Goal: Information Seeking & Learning: Learn about a topic

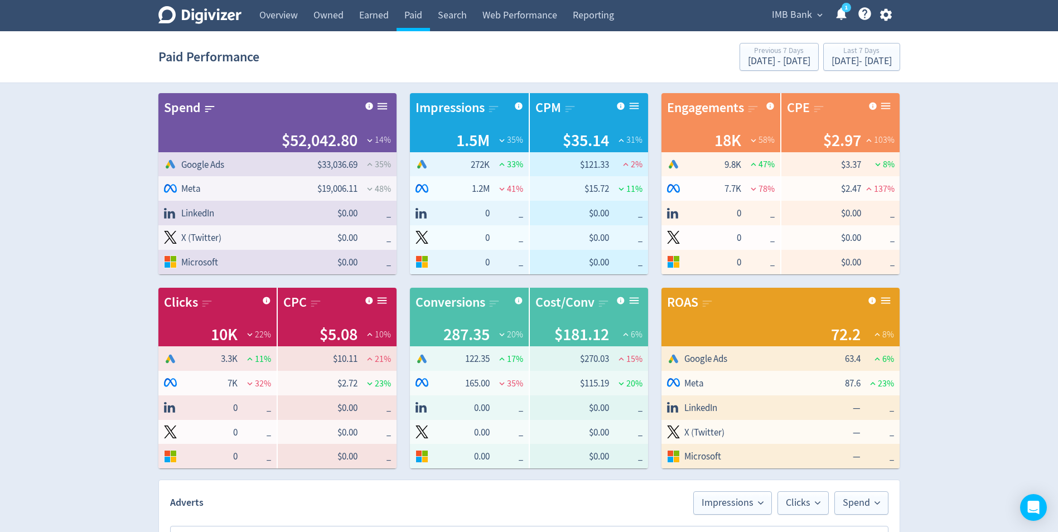
scroll to position [62, 0]
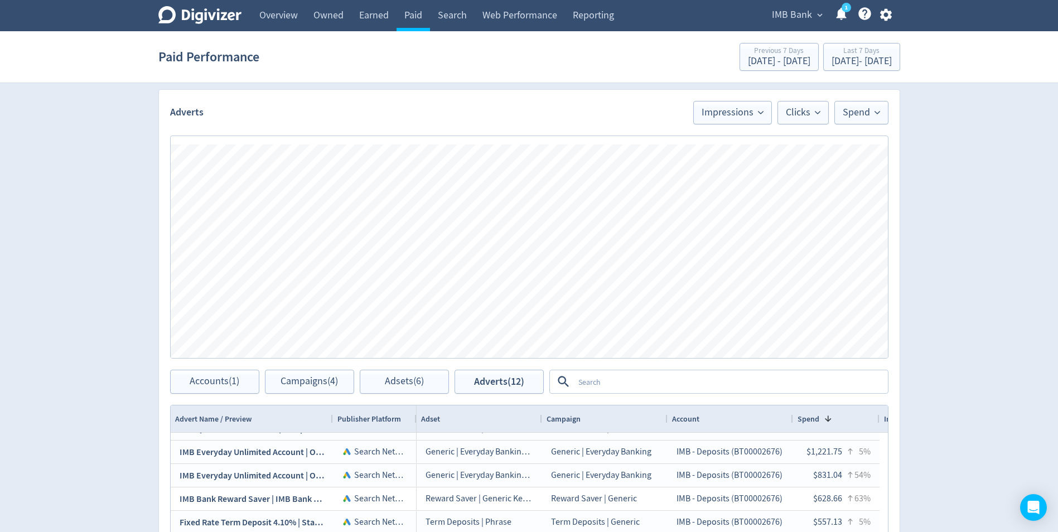
scroll to position [335, 0]
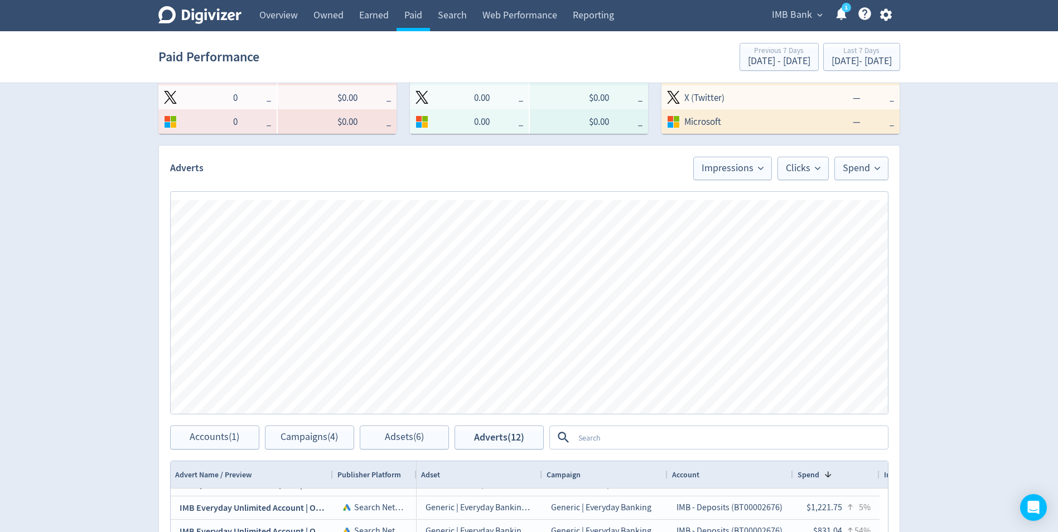
click at [605, 437] on textarea at bounding box center [730, 437] width 313 height 21
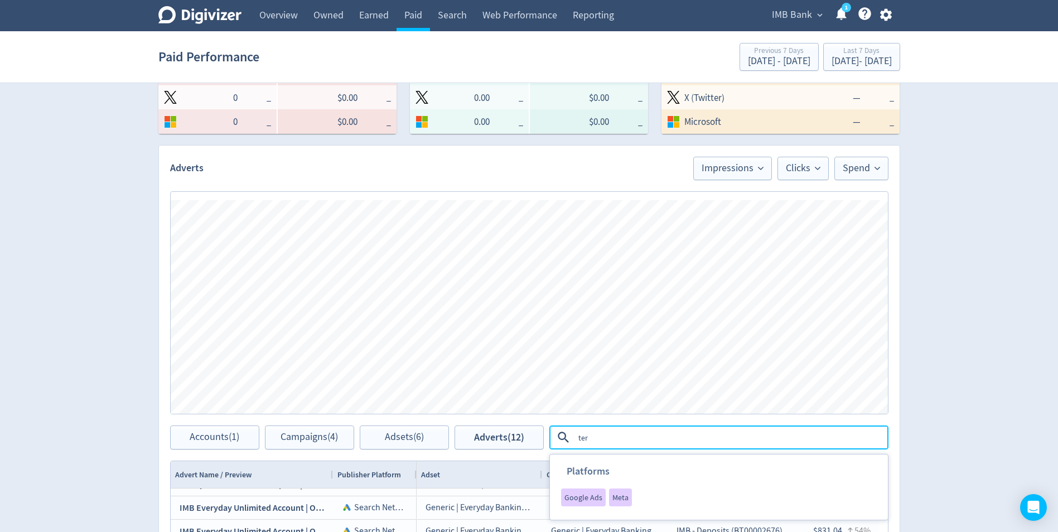
type textarea "term"
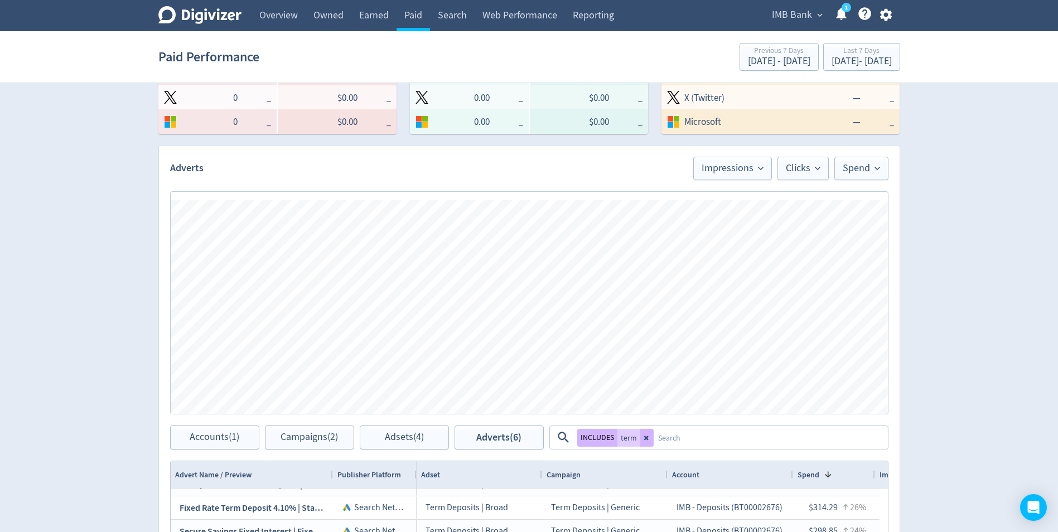
scroll to position [0, 0]
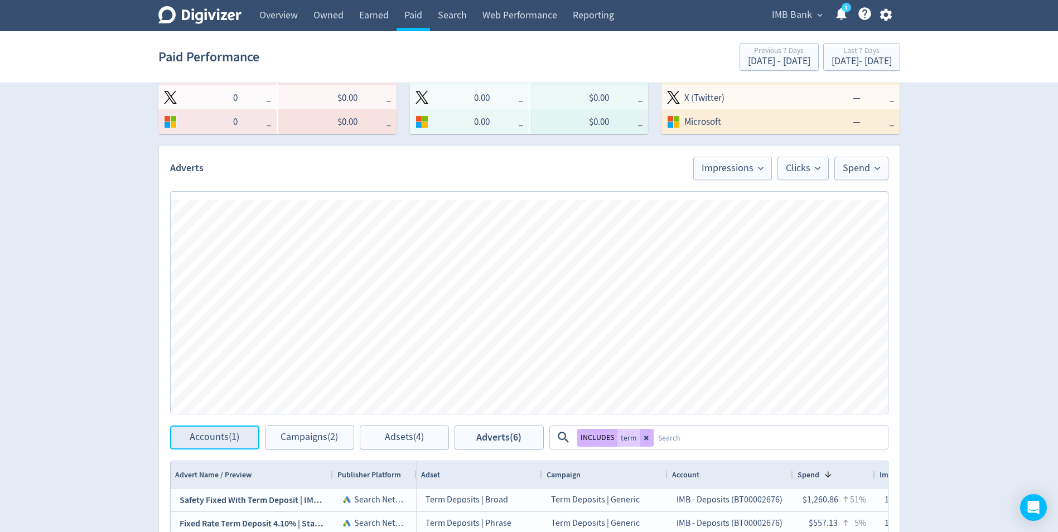
click at [225, 432] on span "Accounts (1)" at bounding box center [215, 437] width 50 height 11
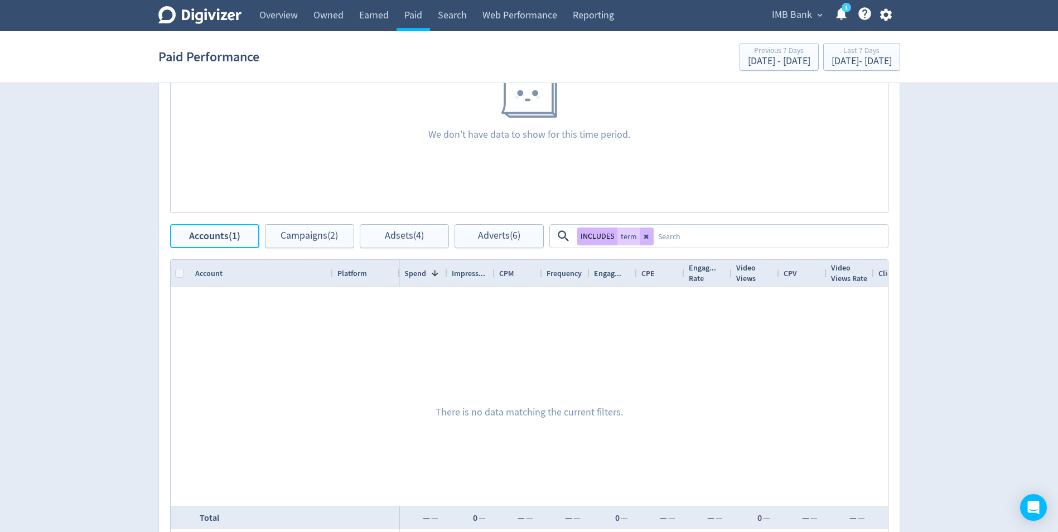
scroll to position [614, 0]
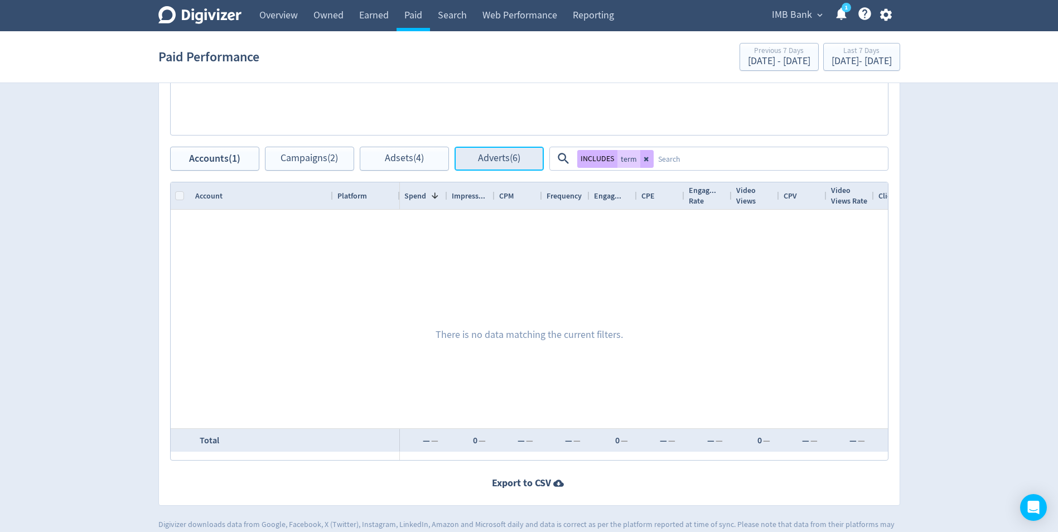
click at [509, 162] on span "Adverts (6)" at bounding box center [499, 158] width 42 height 11
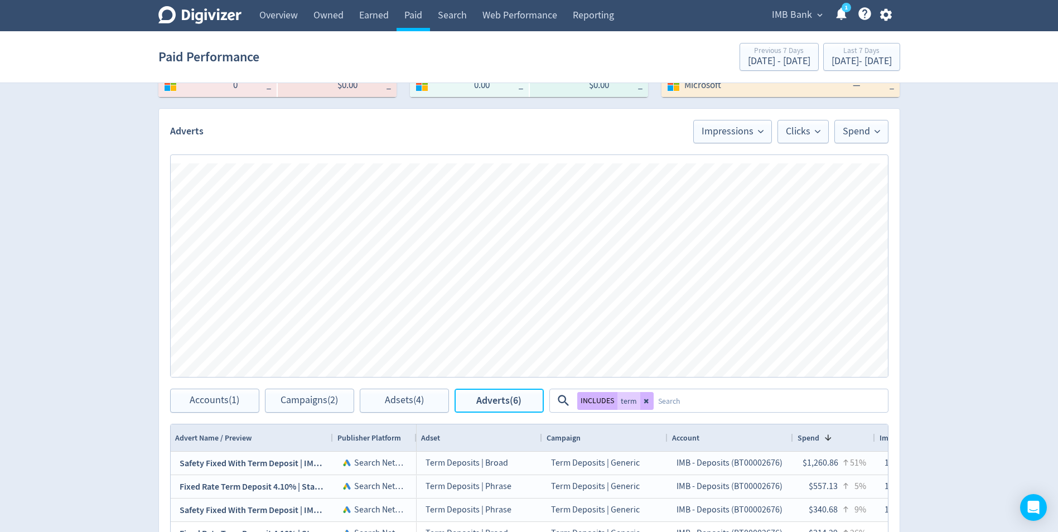
scroll to position [279, 0]
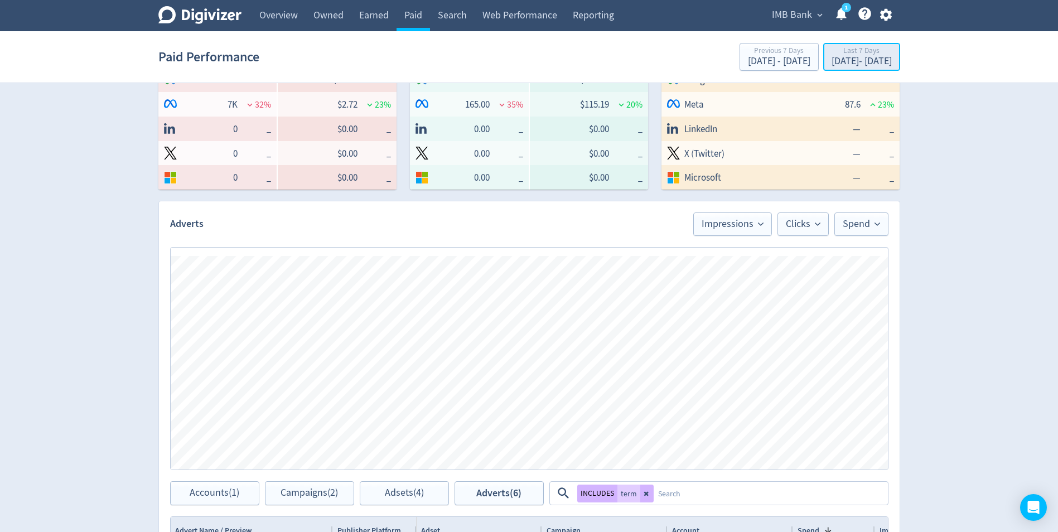
click at [832, 61] on div "[DATE] - [DATE]" at bounding box center [862, 61] width 60 height 10
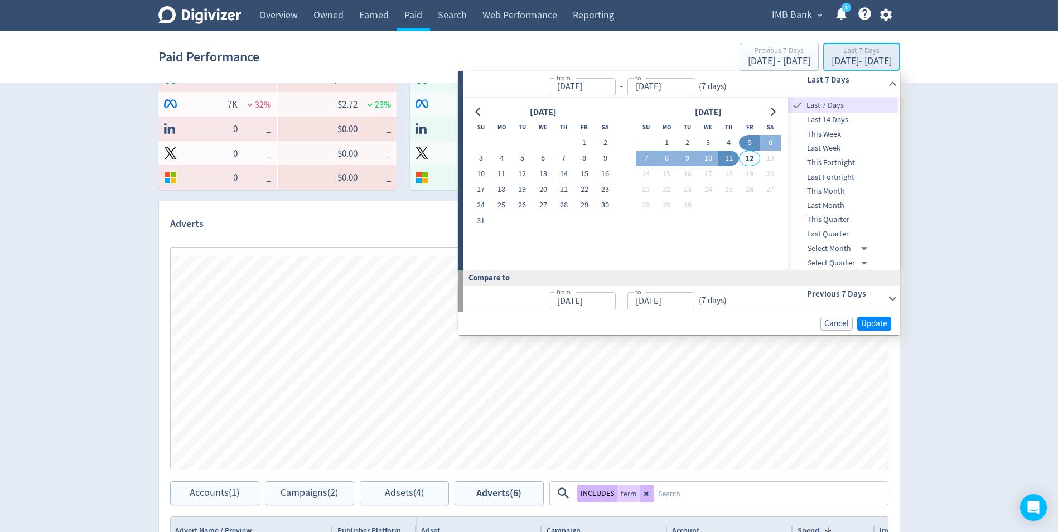
type input "[DATE]"
click at [663, 142] on button "1" at bounding box center [667, 143] width 21 height 16
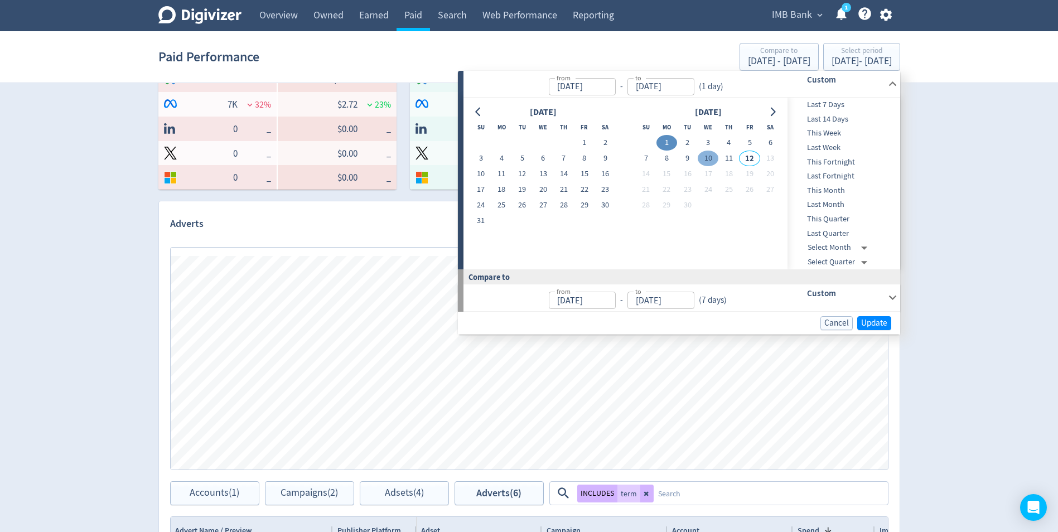
type input "[DATE]"
click at [728, 159] on button "11" at bounding box center [729, 159] width 21 height 16
type input "[DATE]"
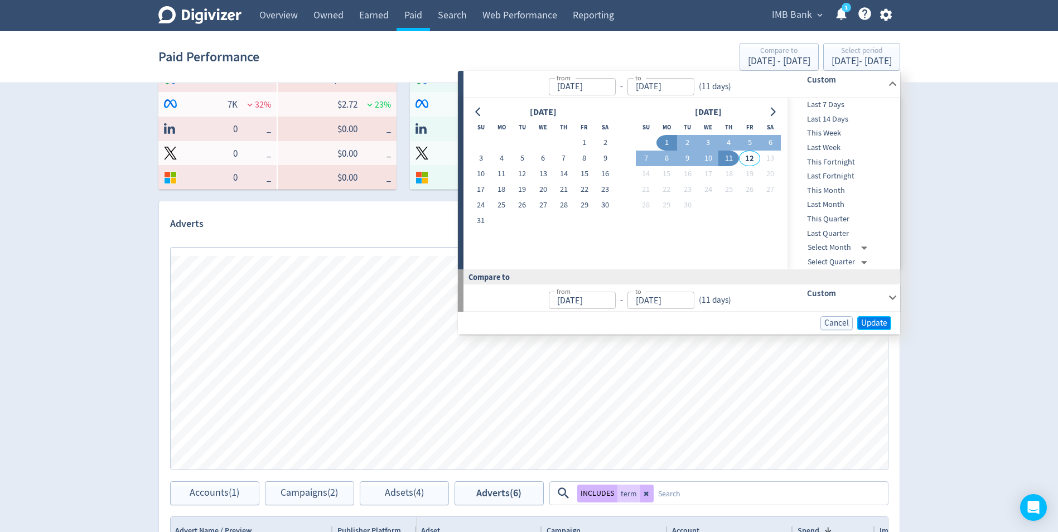
click at [871, 324] on span "Update" at bounding box center [875, 323] width 26 height 8
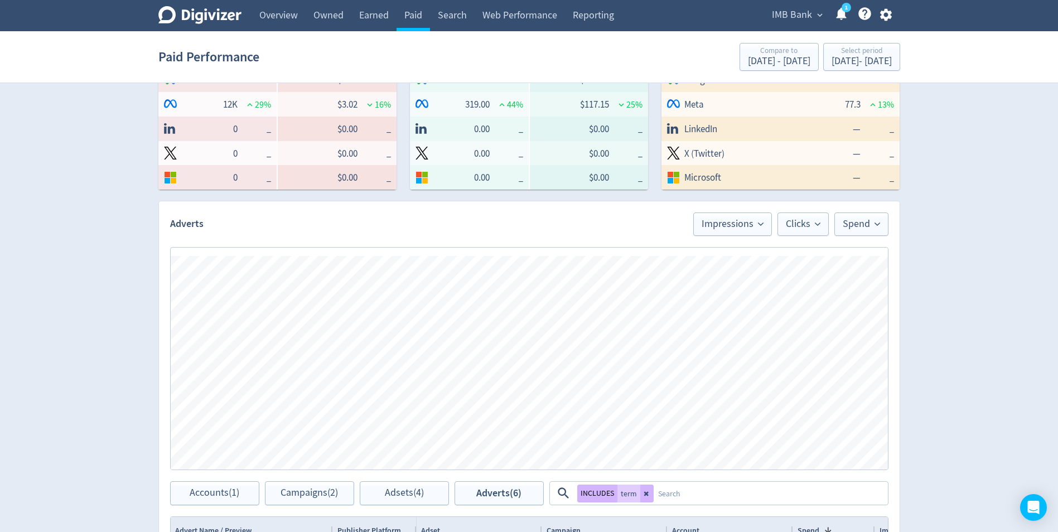
click at [84, 224] on div "Digivizer Logo [PERSON_NAME] Logo Overview Owned Earned Paid Search Web Perform…" at bounding box center [529, 298] width 1058 height 1155
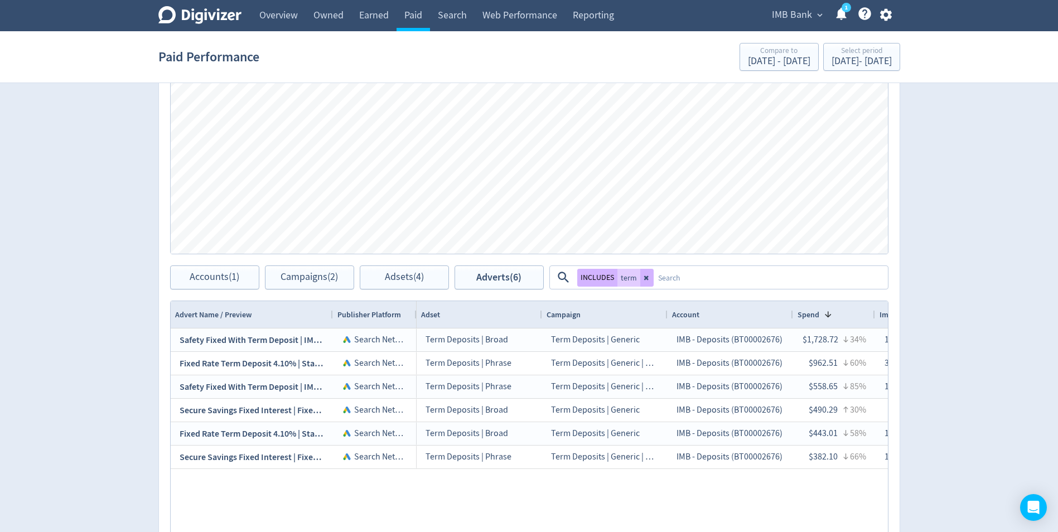
scroll to position [558, 0]
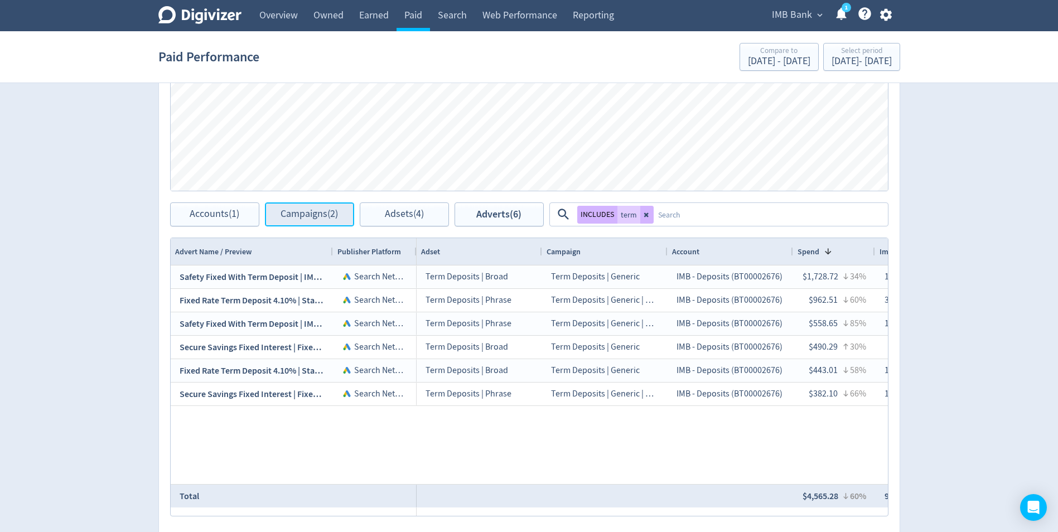
click at [286, 215] on span "Campaigns (2)" at bounding box center [309, 214] width 57 height 11
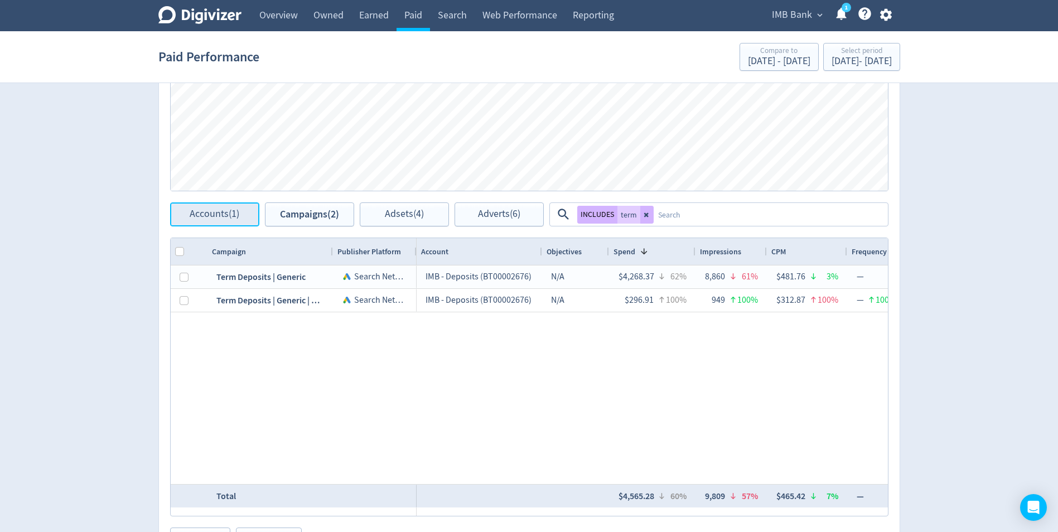
click at [228, 223] on button "Accounts (1)" at bounding box center [214, 215] width 89 height 24
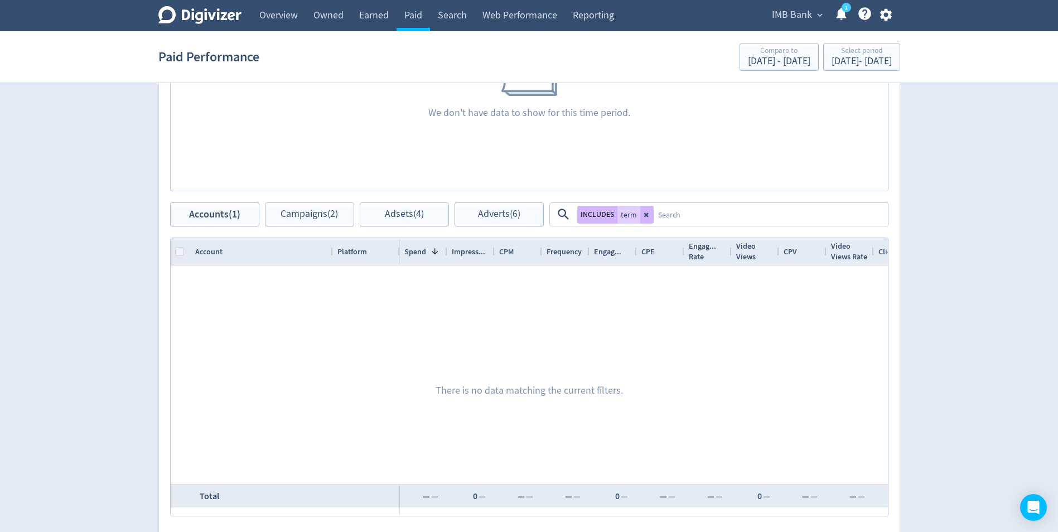
click at [250, 359] on div at bounding box center [530, 375] width 718 height 219
click at [644, 218] on button at bounding box center [647, 215] width 13 height 18
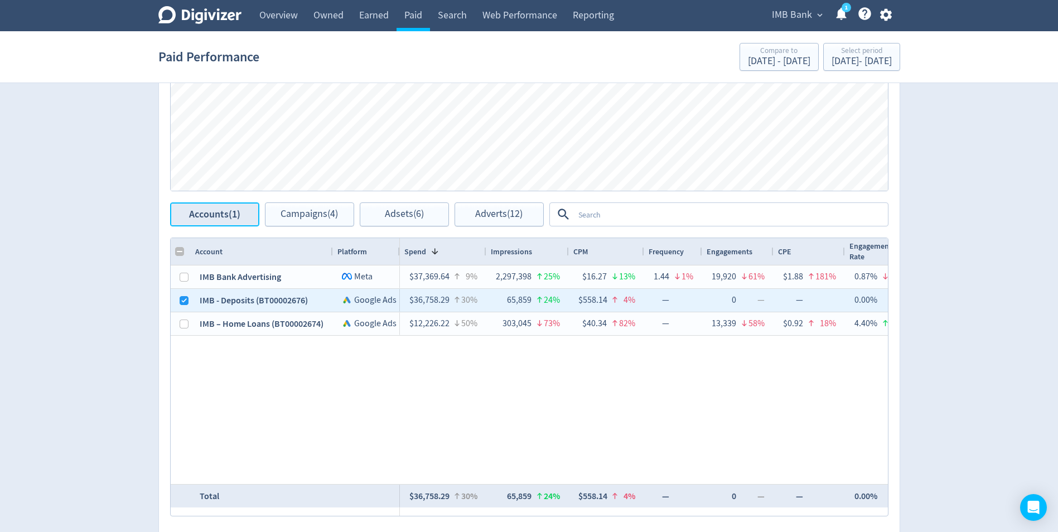
click at [222, 214] on span "Accounts (1)" at bounding box center [214, 214] width 51 height 11
checkbox input "false"
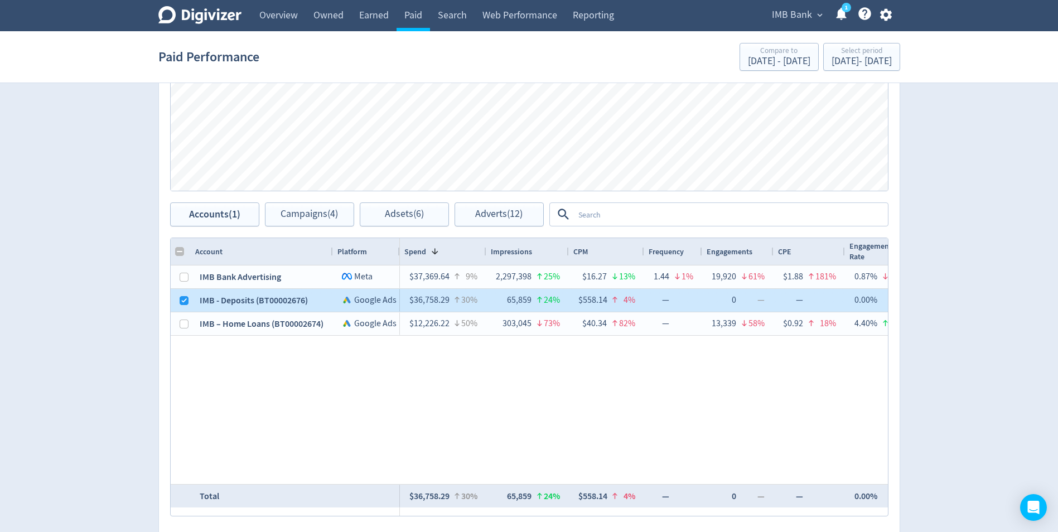
click at [178, 302] on div at bounding box center [181, 300] width 20 height 23
click at [186, 304] on input "Press Space to toggle row selection (checked)" at bounding box center [184, 300] width 9 height 9
checkbox input "false"
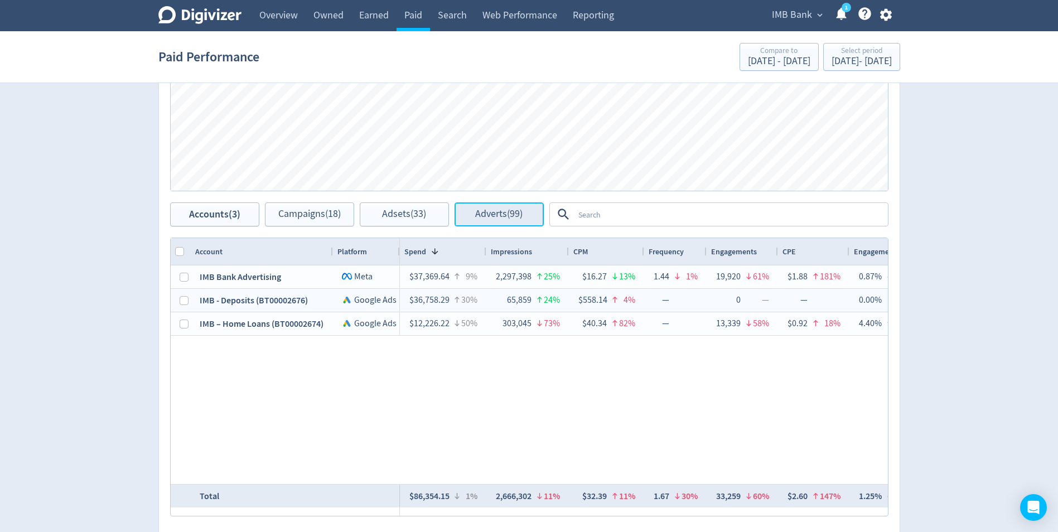
click at [517, 217] on span "Adverts (99)" at bounding box center [498, 214] width 47 height 11
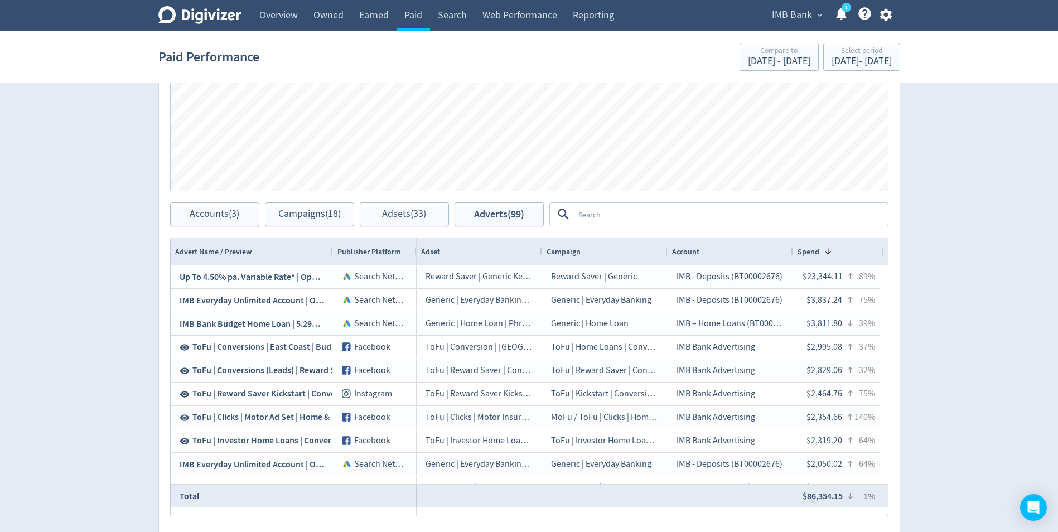
click at [598, 215] on textarea at bounding box center [730, 214] width 313 height 21
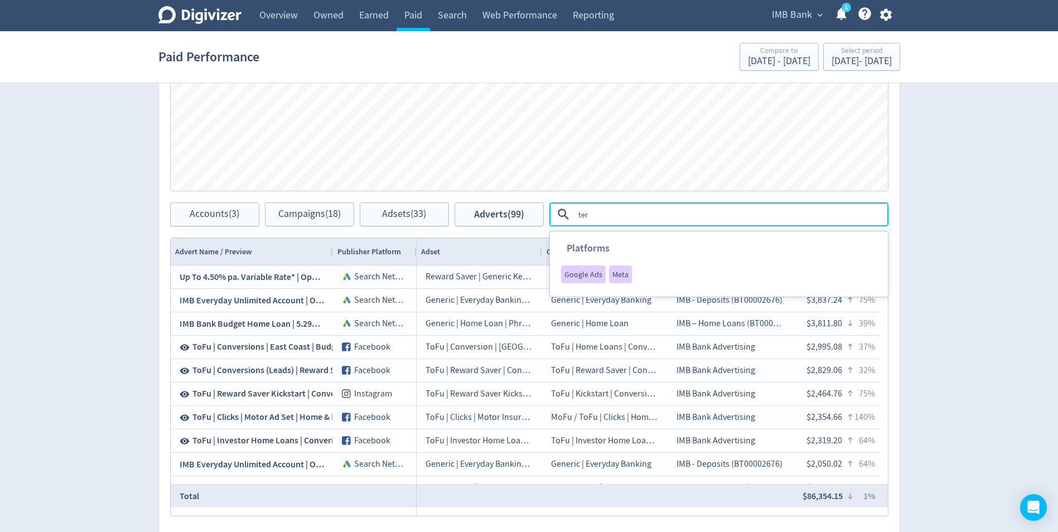
type textarea "term"
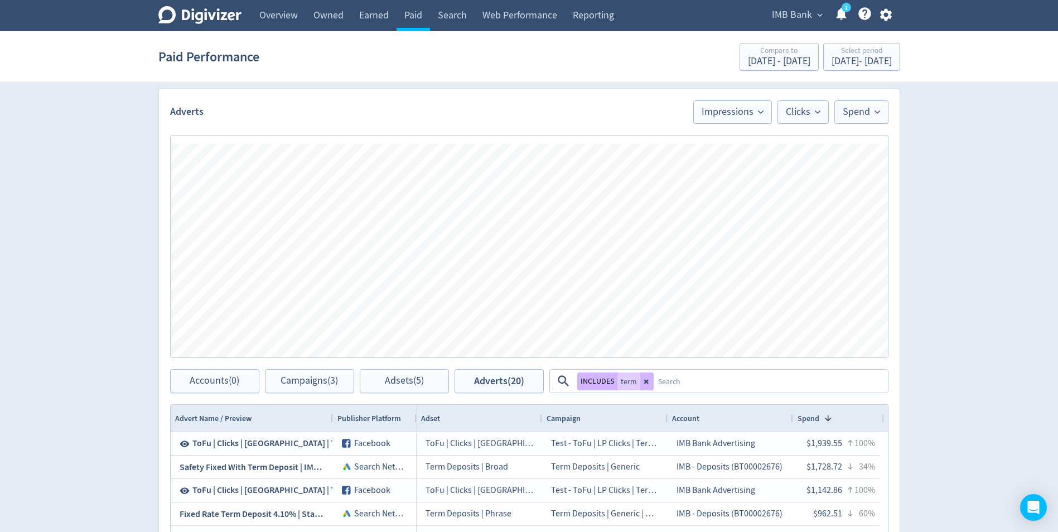
scroll to position [391, 0]
drag, startPoint x: 189, startPoint y: 384, endPoint x: 195, endPoint y: 383, distance: 6.7
click at [190, 384] on span "Accounts (0)" at bounding box center [215, 382] width 50 height 11
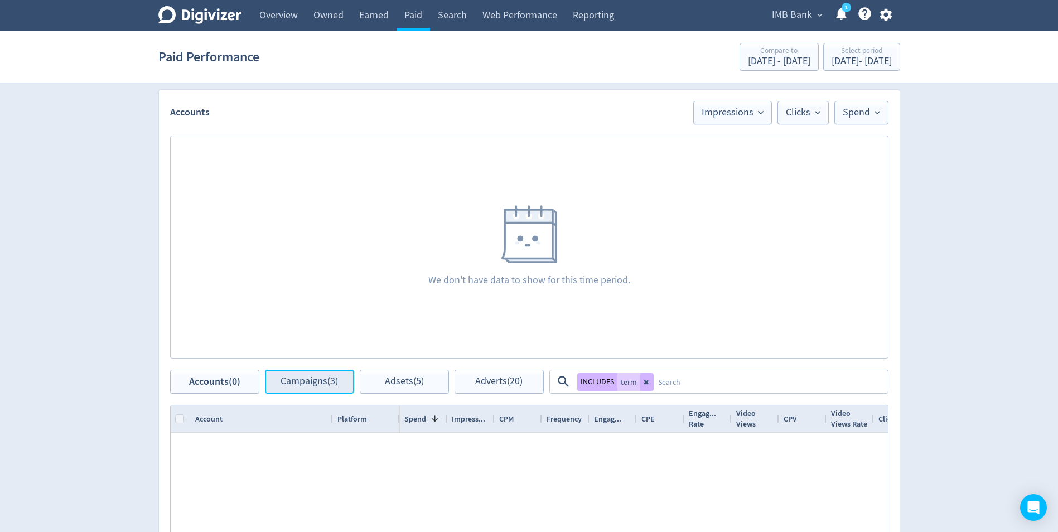
click at [301, 383] on span "Campaigns (3)" at bounding box center [309, 382] width 57 height 11
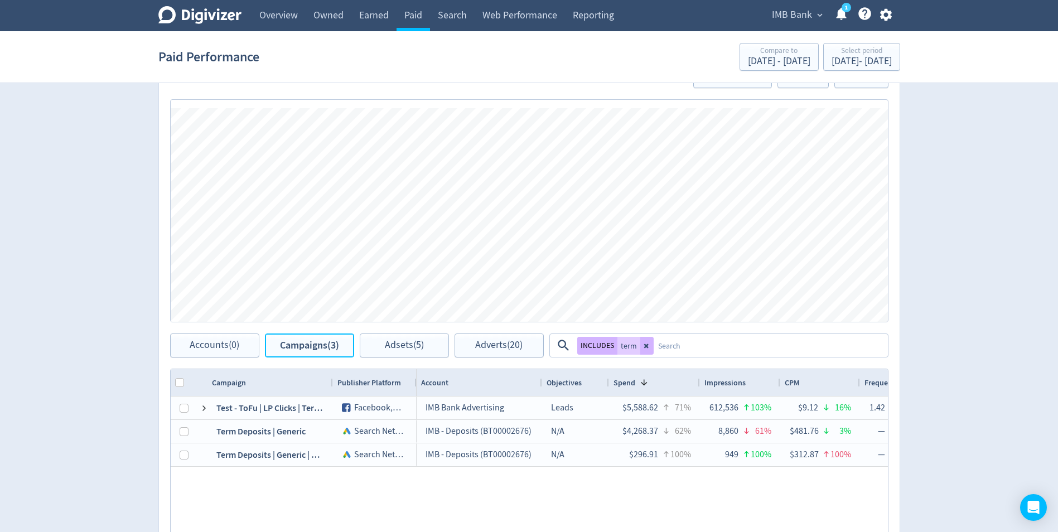
scroll to position [446, 0]
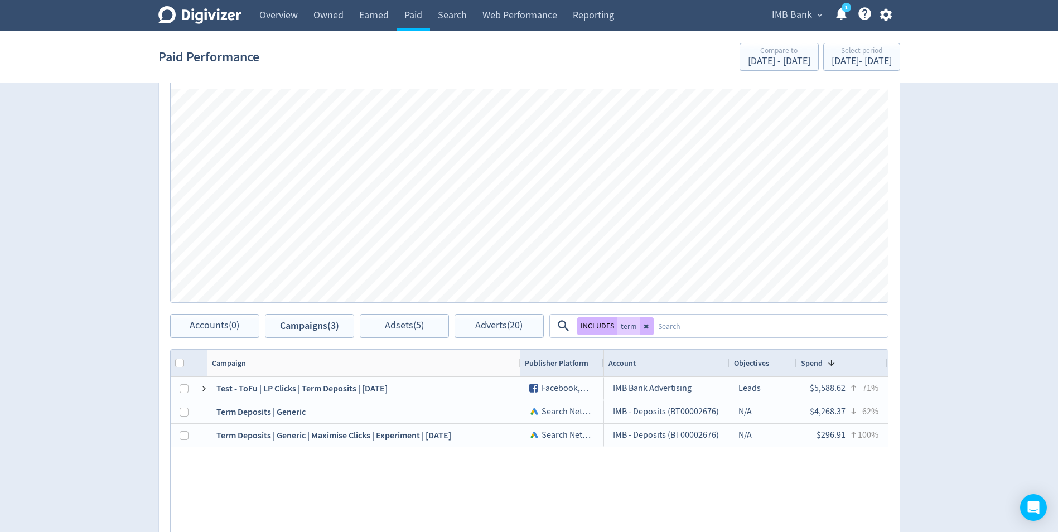
drag, startPoint x: 330, startPoint y: 363, endPoint x: 518, endPoint y: 387, distance: 189.0
click at [518, 387] on div "Campaign Publisher Platform 1" at bounding box center [530, 489] width 718 height 278
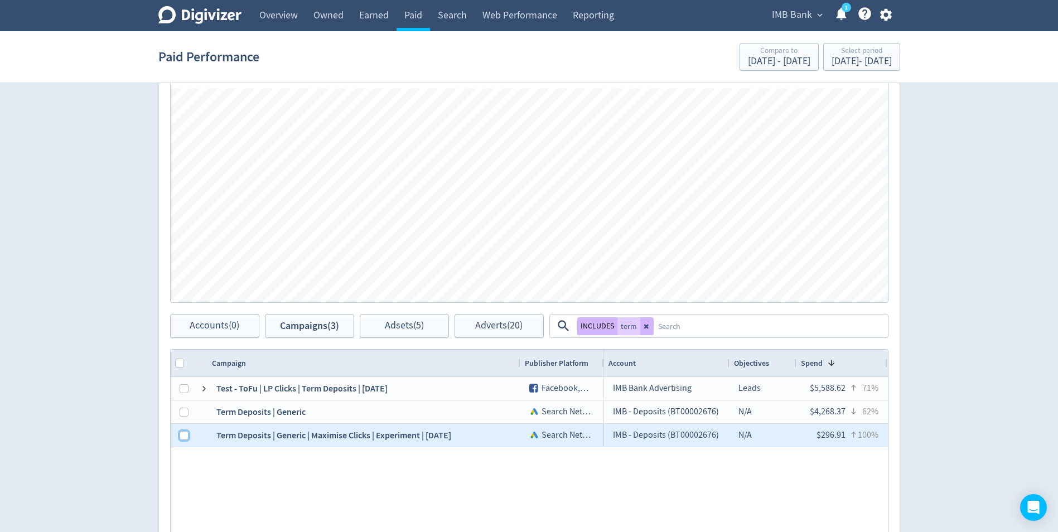
click at [182, 435] on input "Press Space to toggle row selection (unchecked)" at bounding box center [184, 435] width 9 height 9
checkbox input "true"
checkbox input "false"
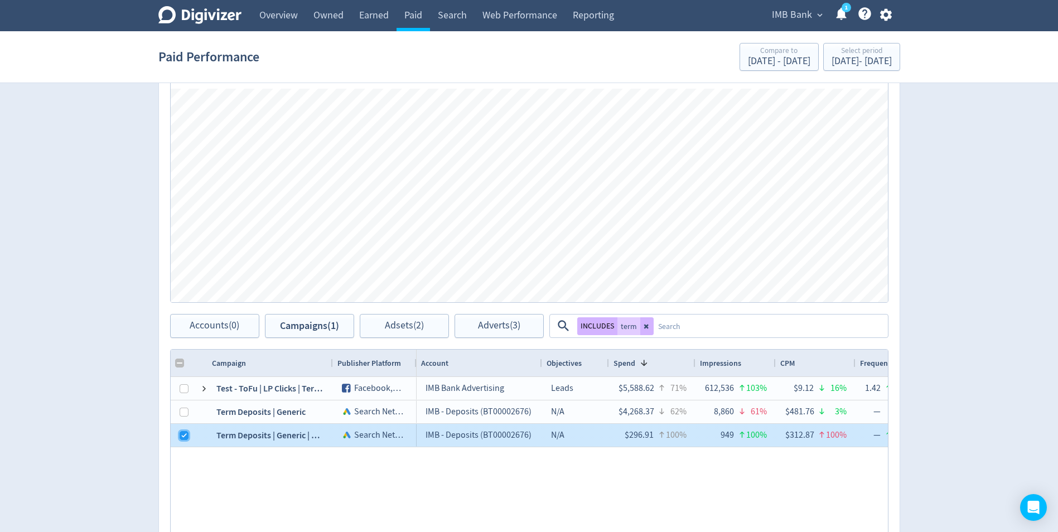
click at [181, 433] on input "Press Space to toggle row selection (checked)" at bounding box center [184, 435] width 9 height 9
checkbox input "false"
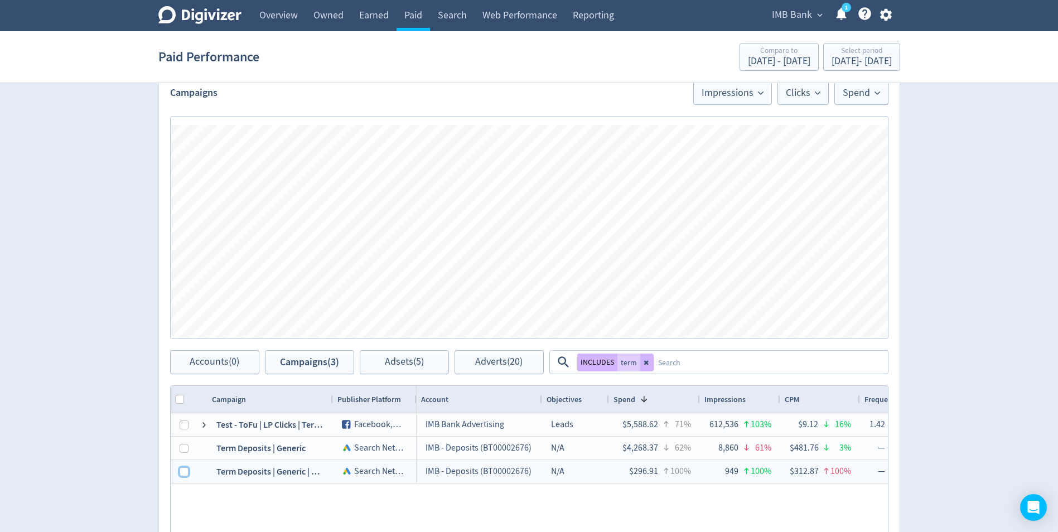
scroll to position [391, 0]
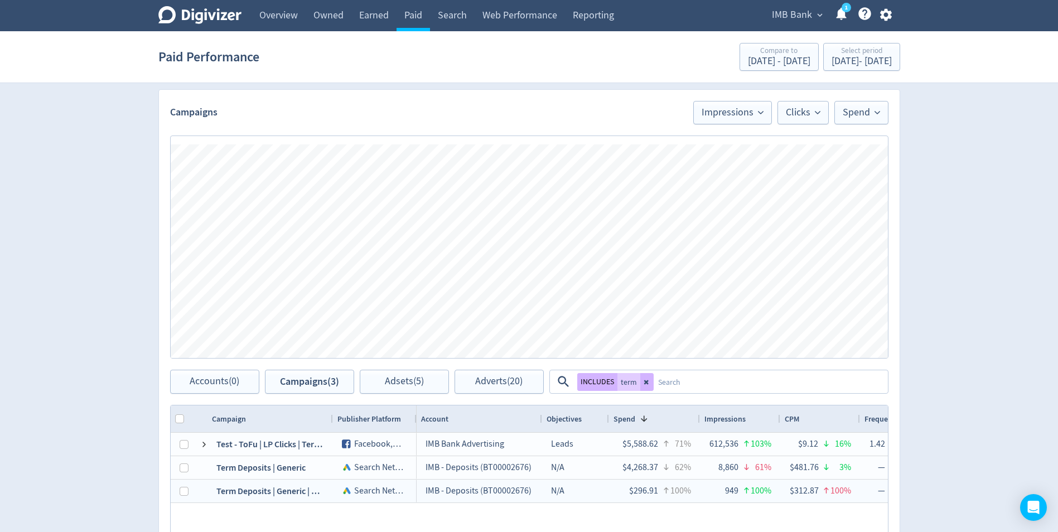
click at [540, 95] on div "Campaigns Impressions Clicks Spend" at bounding box center [529, 107] width 741 height 35
